Goal: Information Seeking & Learning: Understand process/instructions

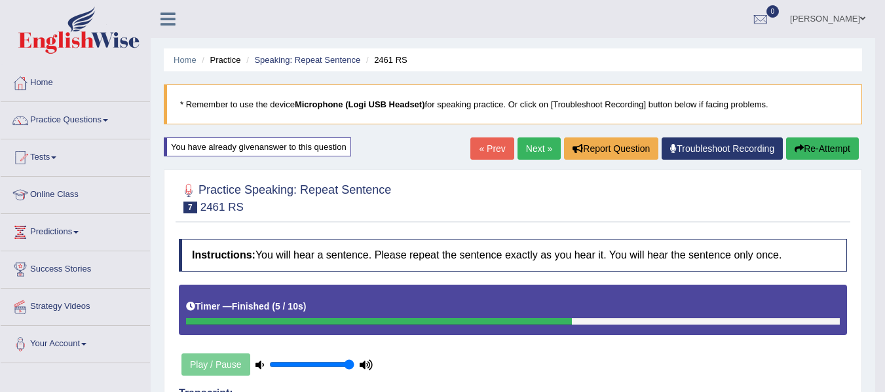
click at [529, 142] on link "Next »" at bounding box center [539, 149] width 43 height 22
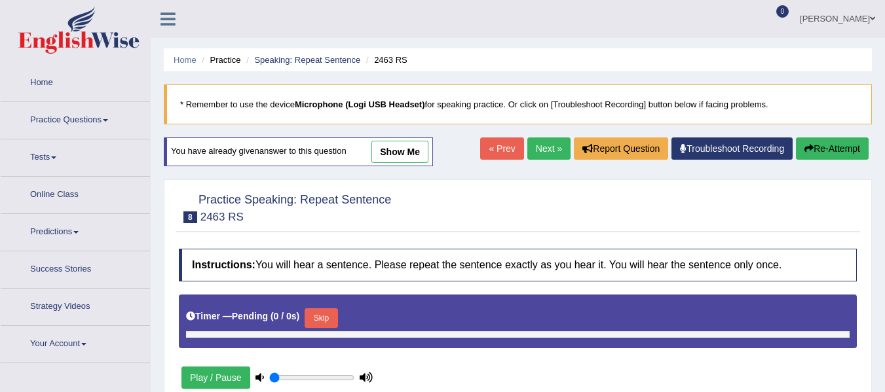
type input "1"
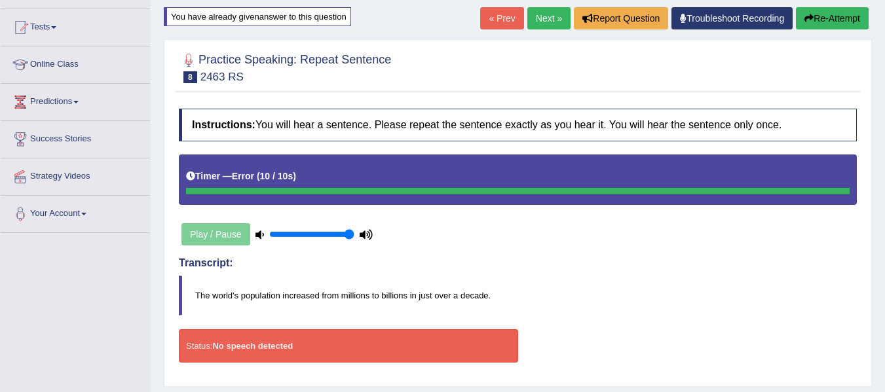
scroll to position [131, 0]
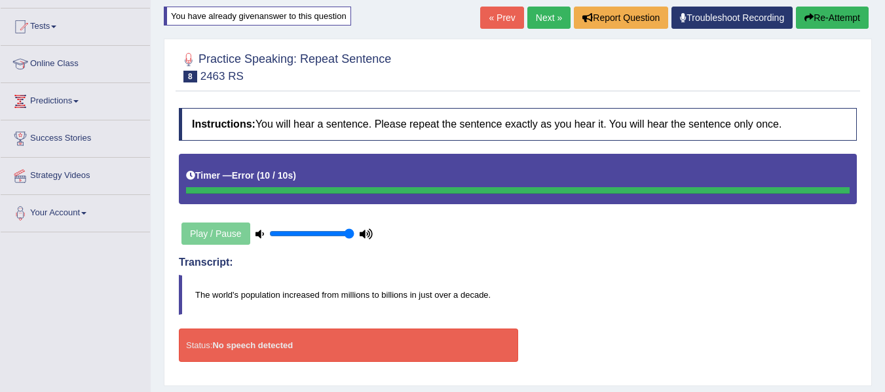
click at [846, 20] on button "Re-Attempt" at bounding box center [832, 18] width 73 height 22
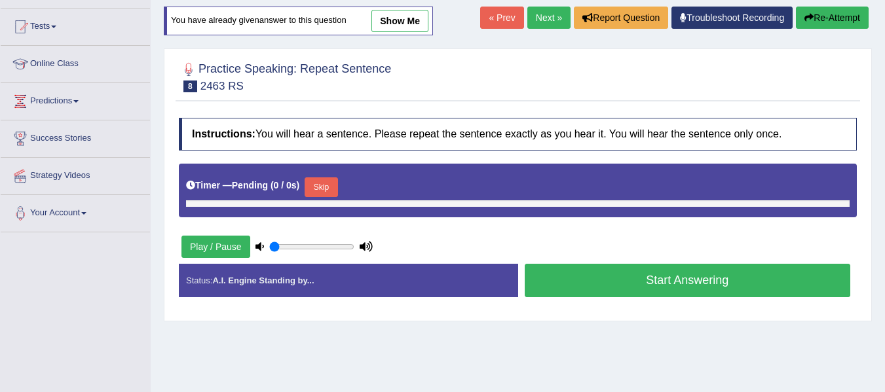
type input "1"
